Goal: Task Accomplishment & Management: Manage account settings

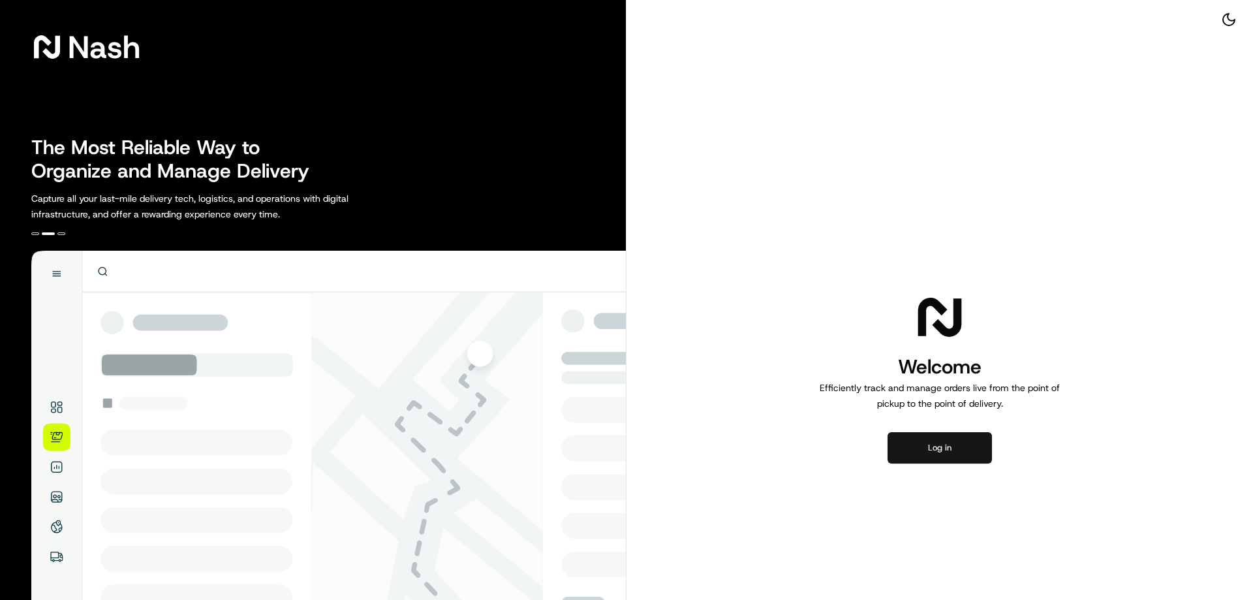
click at [957, 440] on button "Log in" at bounding box center [940, 447] width 104 height 31
